Goal: Find contact information: Find contact information

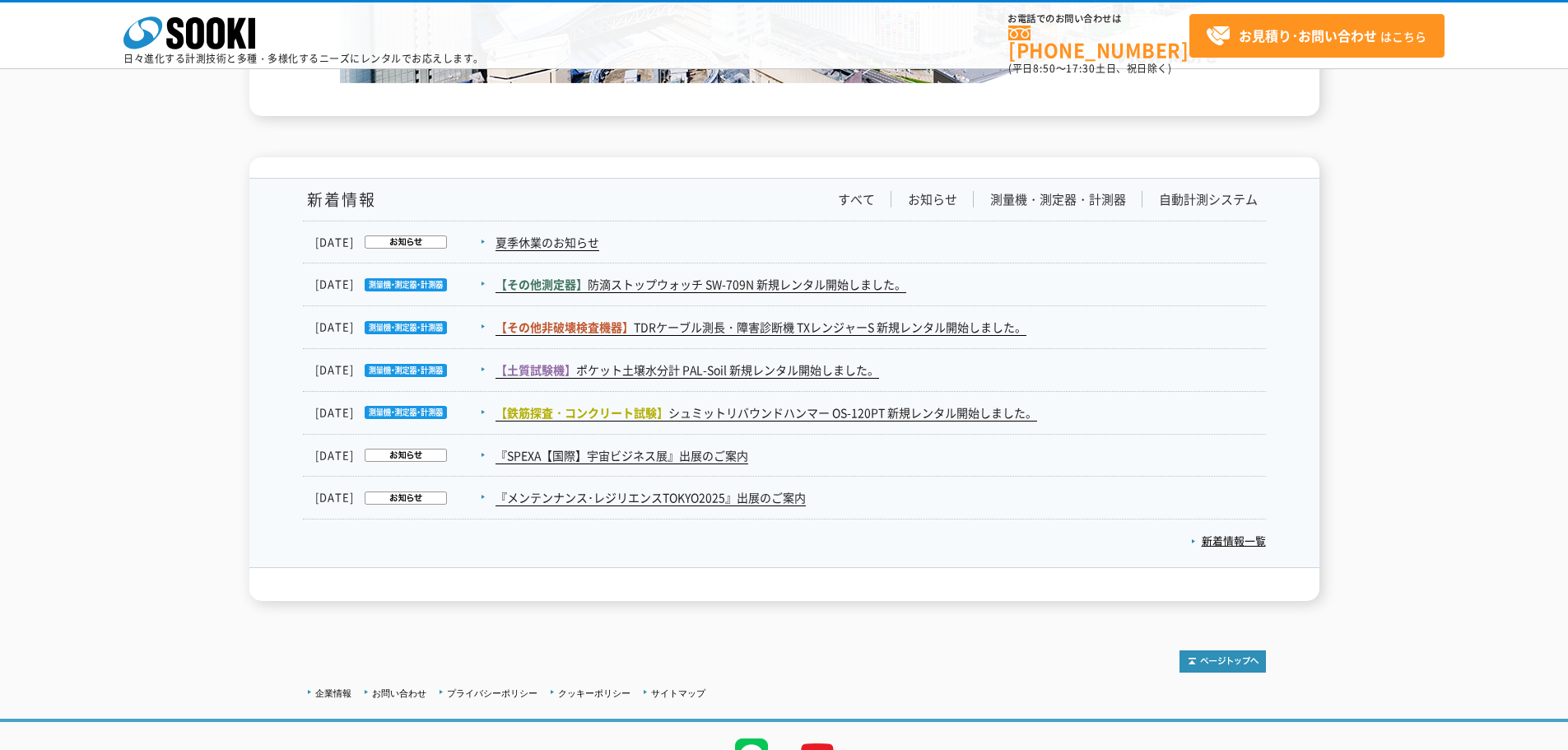
scroll to position [2703, 0]
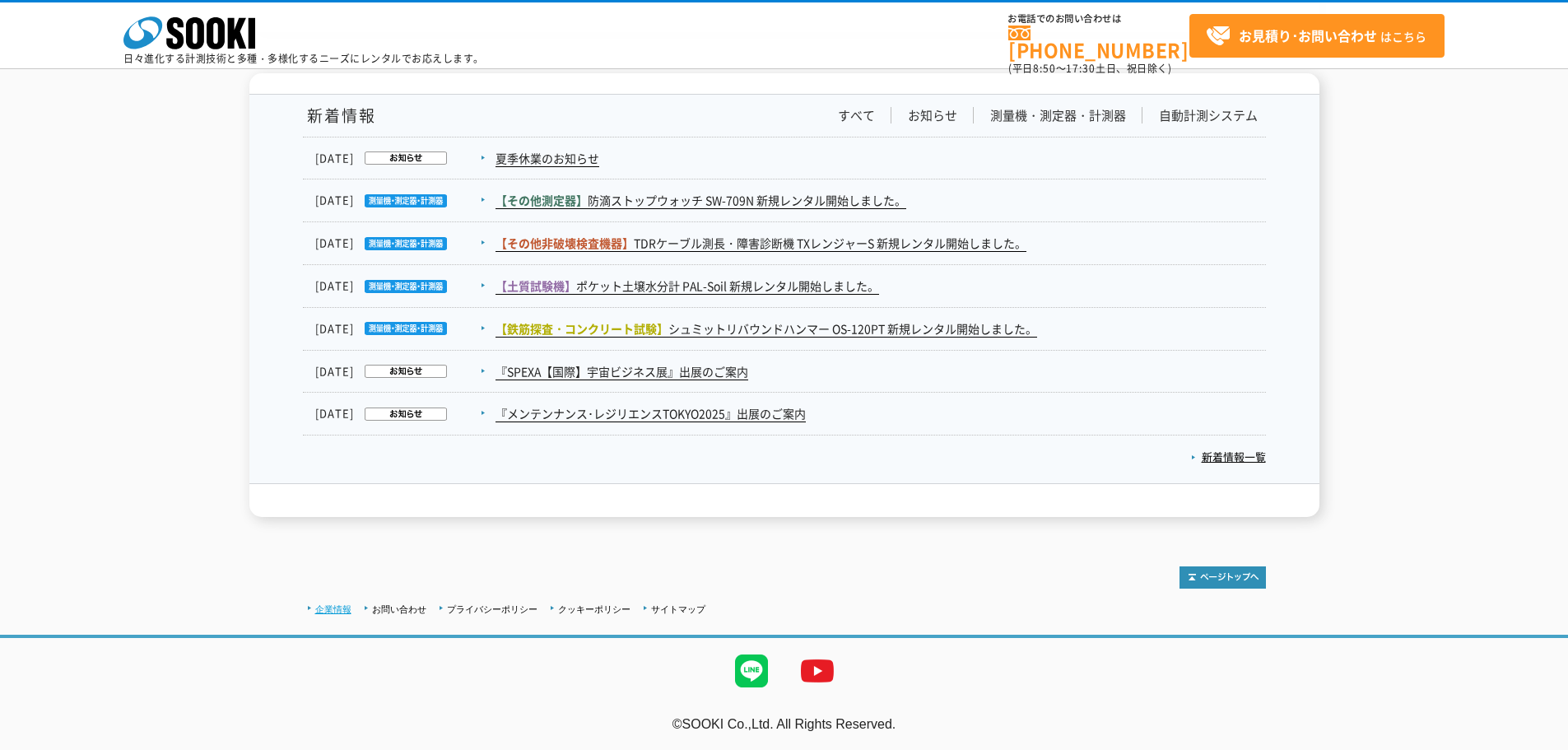
click at [333, 614] on link "企業情報" at bounding box center [333, 609] width 36 height 10
click at [407, 608] on link "お問い合わせ" at bounding box center [399, 609] width 54 height 10
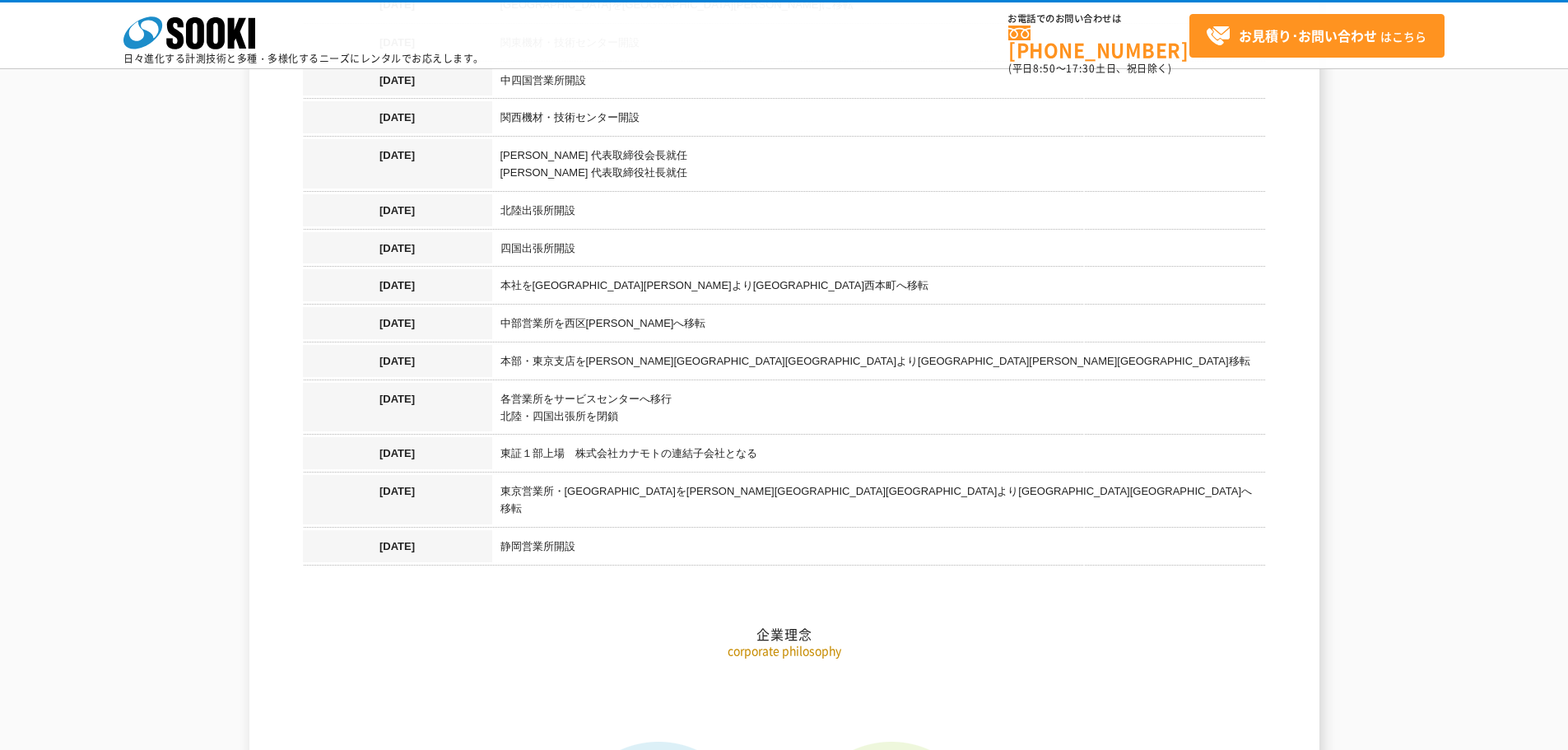
scroll to position [1976, 0]
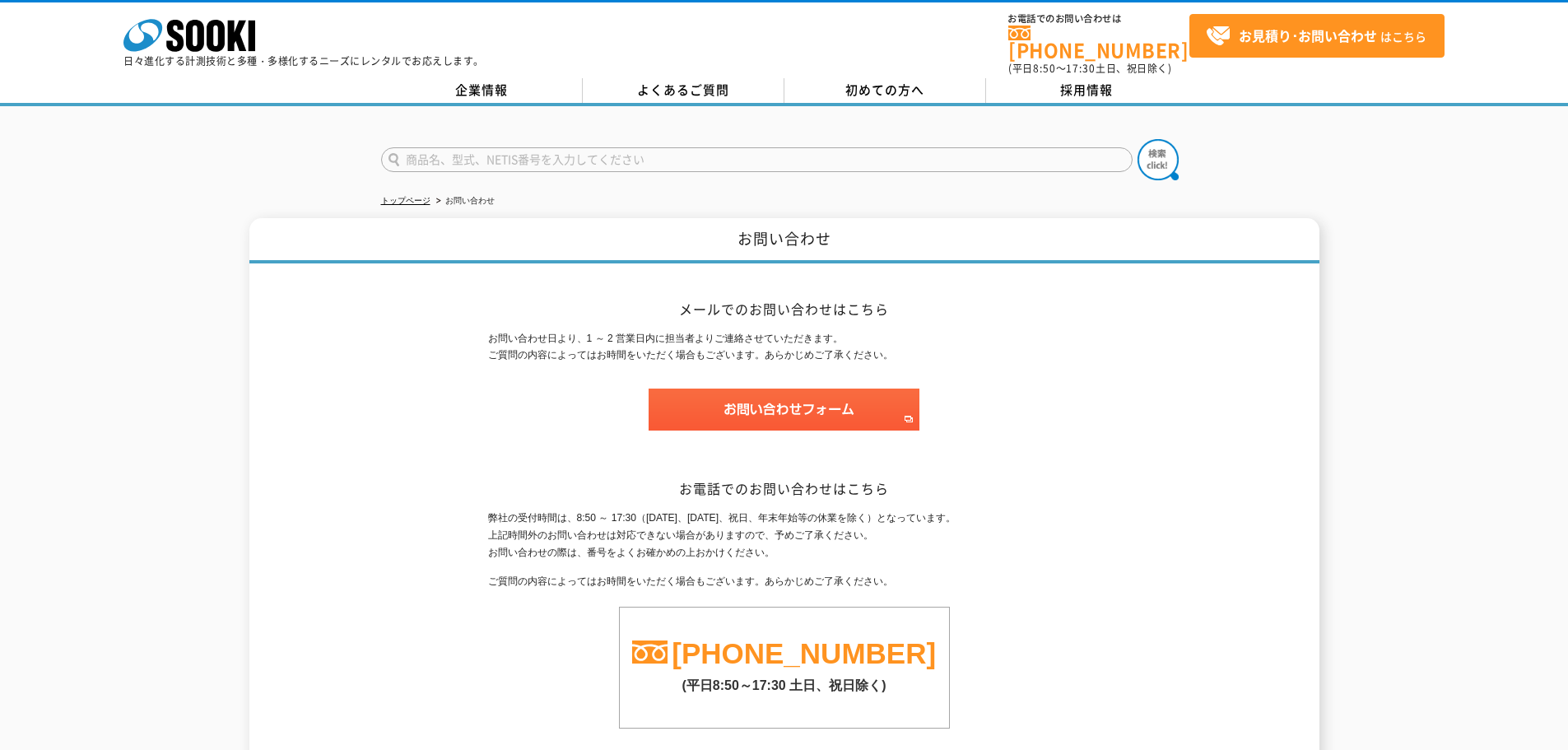
drag, startPoint x: 134, startPoint y: 397, endPoint x: 125, endPoint y: 397, distance: 9.0
click at [131, 397] on div "お問い合わせ メールでのお問い合わせはこちら お問い合わせ日より、1 ～ 2 営業日内に担当者よりご連絡させていただきます。 ご質問の内容によってはお時間をい…" at bounding box center [784, 495] width 1568 height 556
